Goal: Task Accomplishment & Management: Use online tool/utility

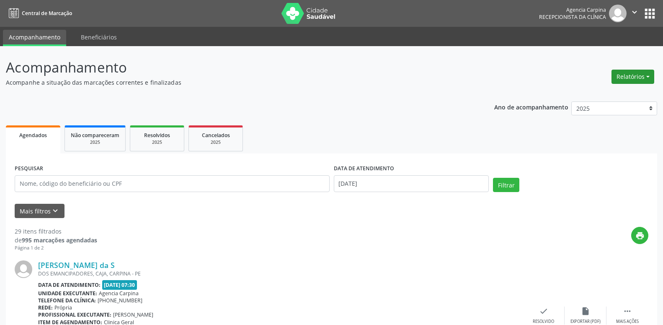
click at [639, 73] on button "Relatórios" at bounding box center [632, 77] width 43 height 14
click at [589, 99] on link "Agendamentos" at bounding box center [609, 95] width 90 height 12
select select "8"
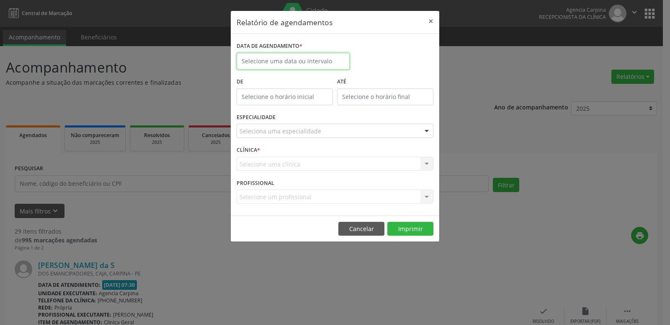
click at [301, 69] on input "text" at bounding box center [293, 61] width 113 height 17
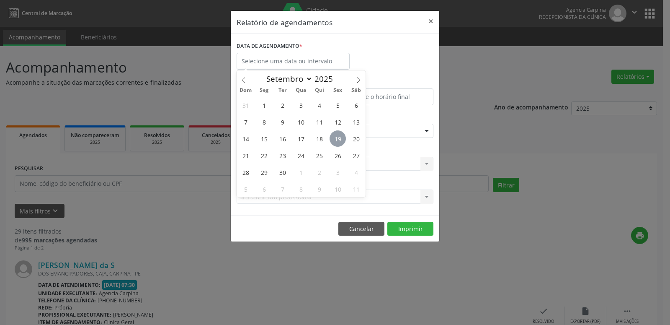
click at [337, 141] on span "19" at bounding box center [338, 138] width 16 height 16
type input "[DATE]"
click at [337, 141] on span "19" at bounding box center [338, 138] width 16 height 16
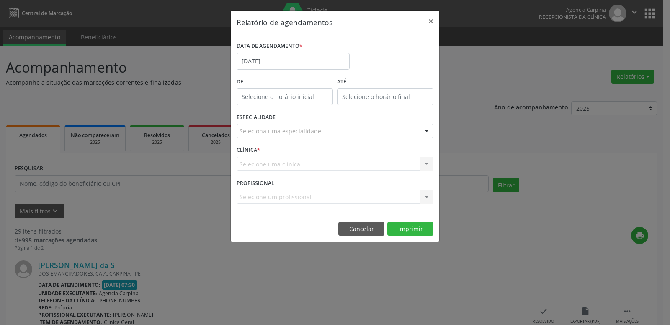
click at [348, 135] on div "Seleciona uma especialidade" at bounding box center [335, 131] width 197 height 14
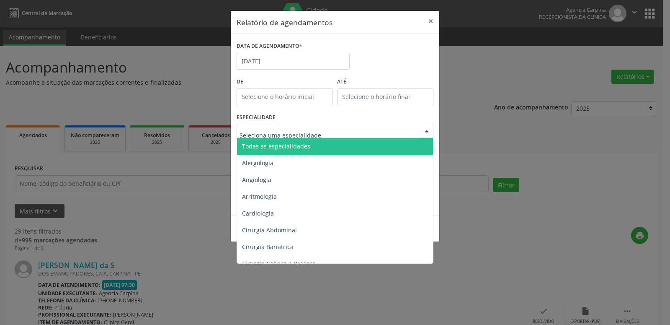
click at [330, 149] on span "Todas as especialidades" at bounding box center [335, 146] width 197 height 17
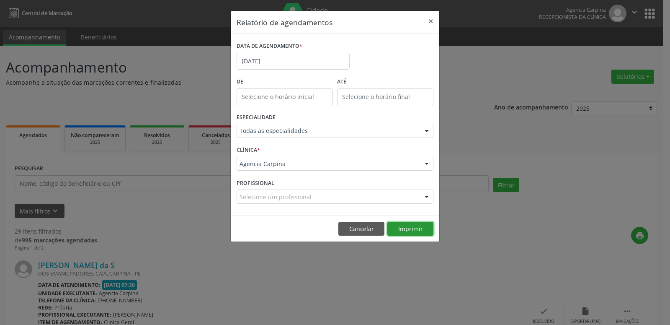
click at [417, 227] on button "Imprimir" at bounding box center [410, 229] width 46 height 14
